Goal: Feedback & Contribution: Leave review/rating

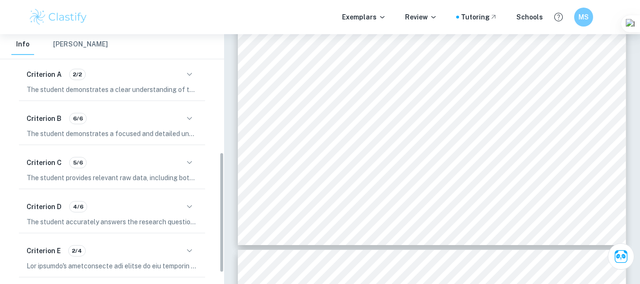
scroll to position [268, 0]
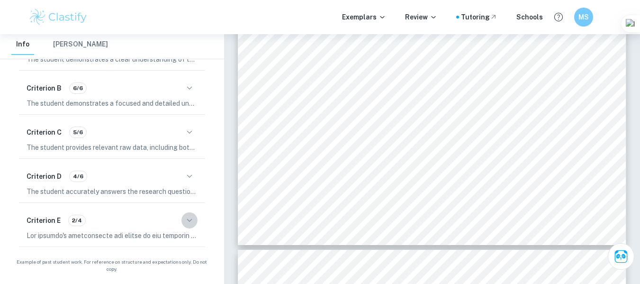
click at [191, 219] on icon "button" at bounding box center [189, 219] width 5 height 3
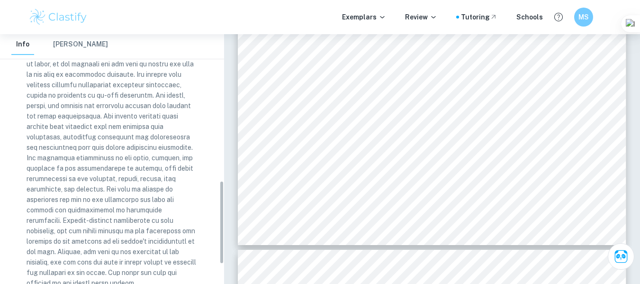
scroll to position [402, 0]
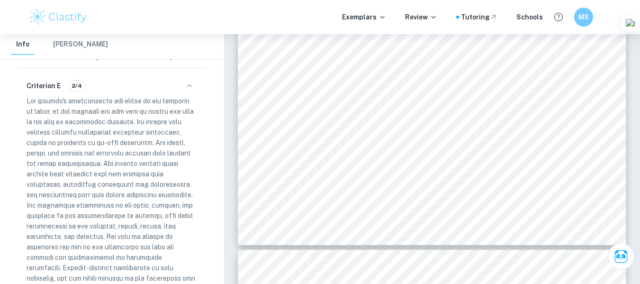
click at [42, 88] on h6 "Criterion E" at bounding box center [44, 86] width 34 height 10
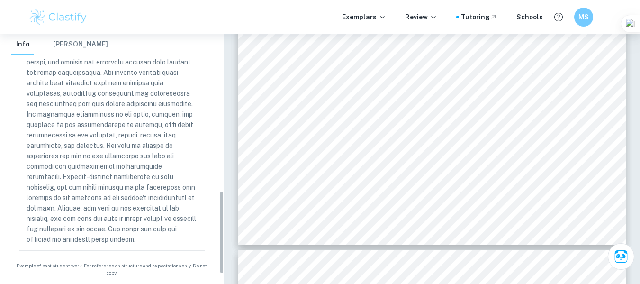
scroll to position [497, 0]
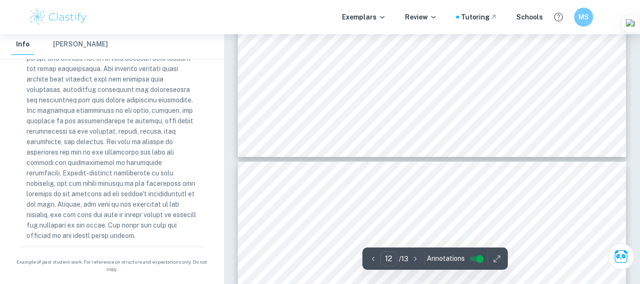
type input "13"
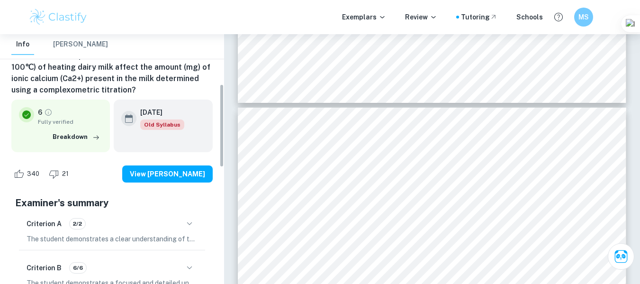
scroll to position [71, 0]
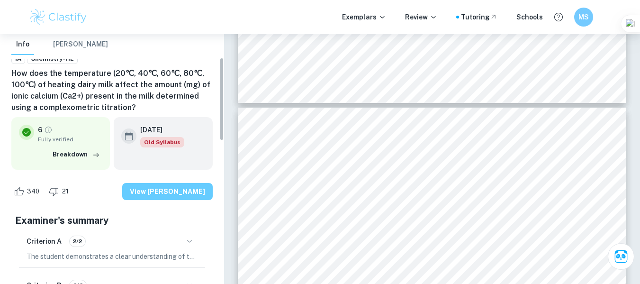
click at [167, 191] on button "View [PERSON_NAME]" at bounding box center [167, 191] width 90 height 17
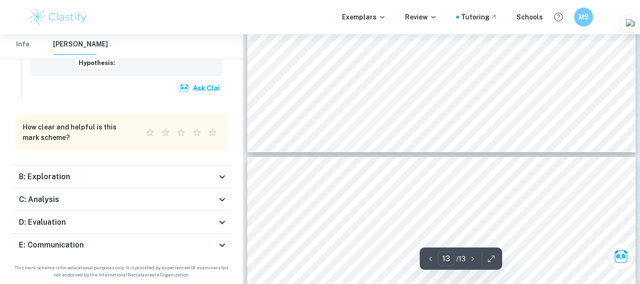
scroll to position [6018, 0]
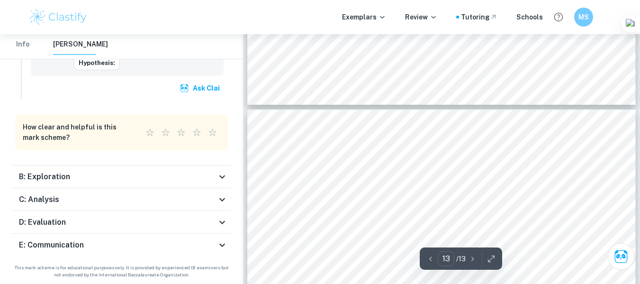
click at [95, 225] on div "D: Evaluation" at bounding box center [118, 222] width 198 height 11
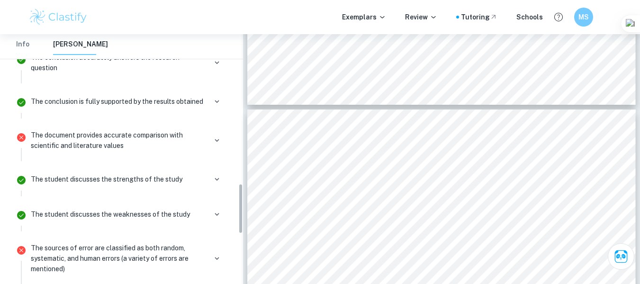
scroll to position [705, 0]
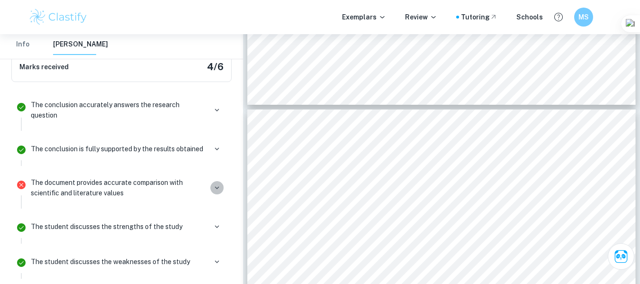
click at [223, 181] on button "button" at bounding box center [216, 187] width 13 height 13
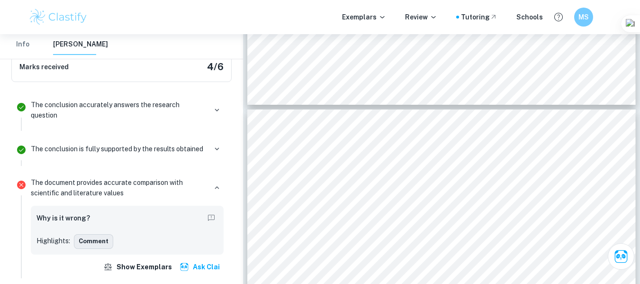
click at [104, 235] on button "Comment" at bounding box center [93, 241] width 39 height 14
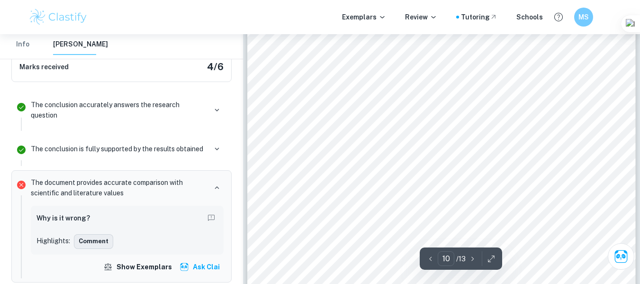
scroll to position [4819, 0]
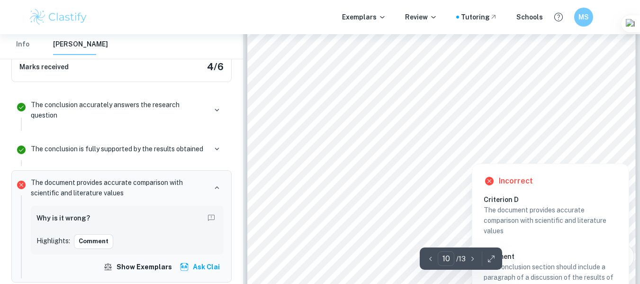
click at [604, 148] on div at bounding box center [606, 151] width 19 height 19
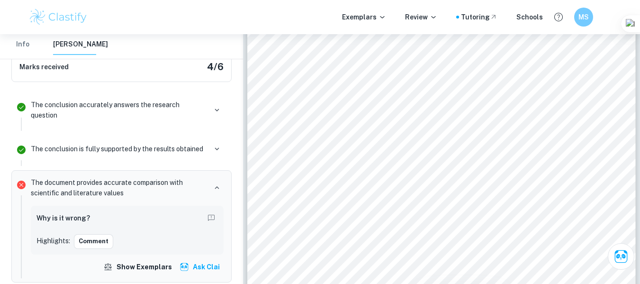
scroll to position [726, 0]
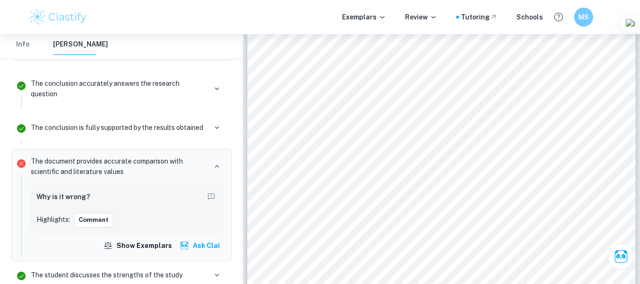
click at [604, 148] on div "Percentage loss of calcium = 4.85% The graph of this data is shown below: Perce…" at bounding box center [441, 38] width 389 height 503
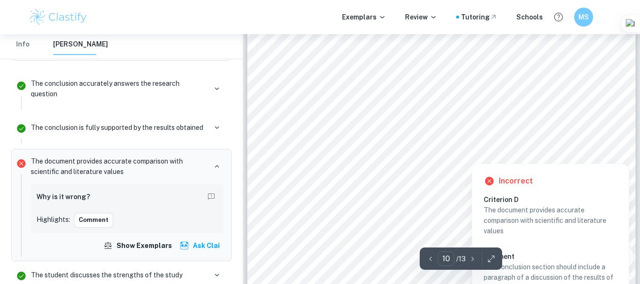
click at [600, 154] on div at bounding box center [606, 151] width 19 height 19
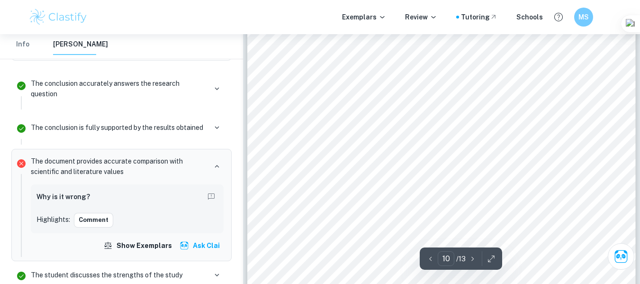
click at [600, 154] on div "Percentage loss of calcium = 4.85% The graph of this data is shown below: Perce…" at bounding box center [441, 38] width 389 height 503
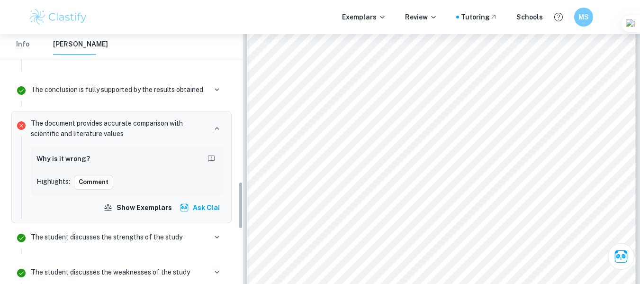
scroll to position [774, 0]
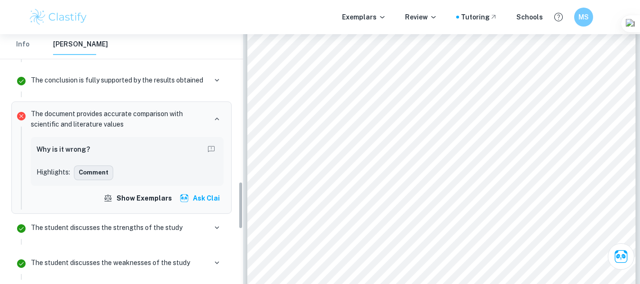
click at [92, 165] on button "Comment" at bounding box center [93, 172] width 39 height 14
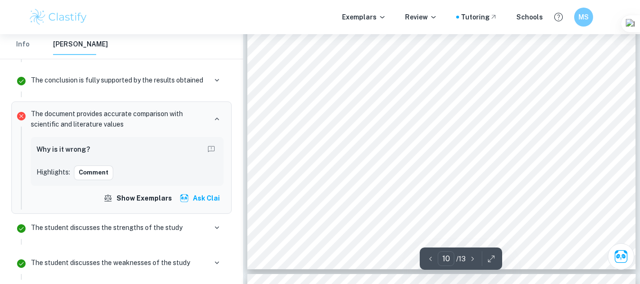
scroll to position [4819, 0]
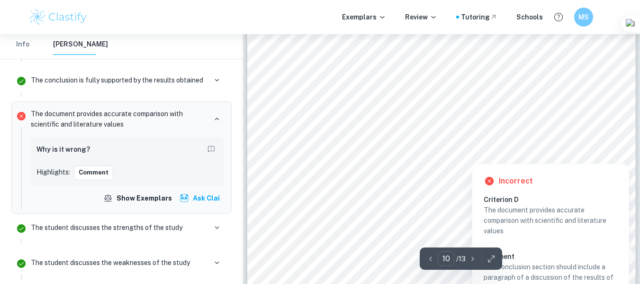
click at [606, 150] on div at bounding box center [606, 151] width 19 height 19
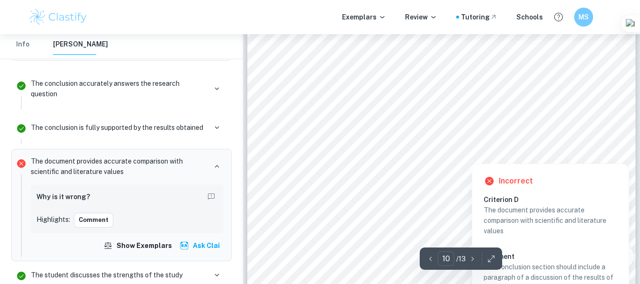
click at [608, 155] on div at bounding box center [606, 151] width 19 height 19
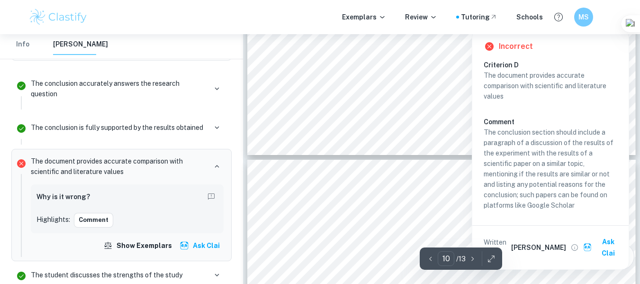
scroll to position [4961, 0]
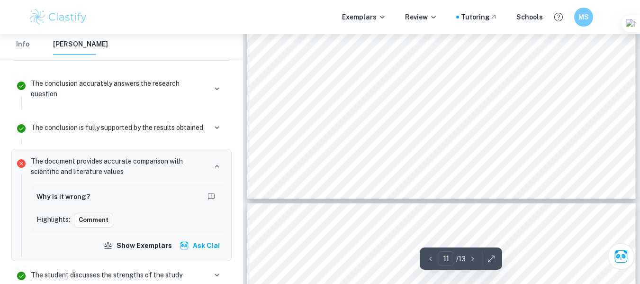
type input "12"
